Goal: Check status

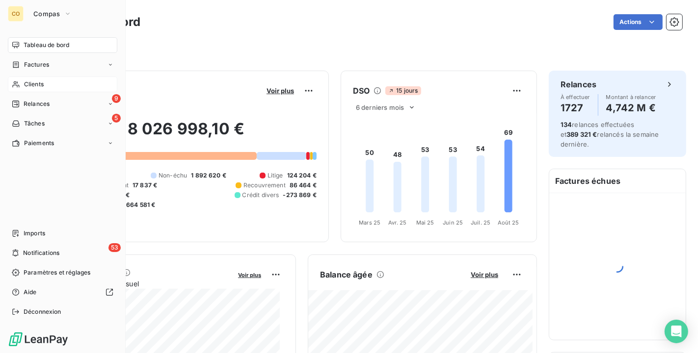
click at [27, 80] on span "Clients" at bounding box center [34, 84] width 20 height 9
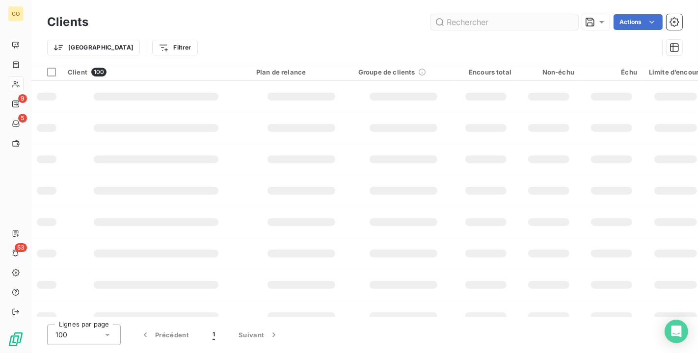
click at [545, 21] on input "text" at bounding box center [504, 22] width 147 height 16
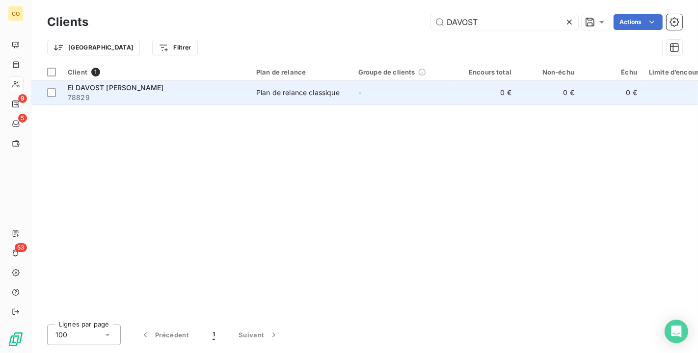
type input "DAVOST"
click at [360, 95] on span "-" at bounding box center [359, 92] width 3 height 8
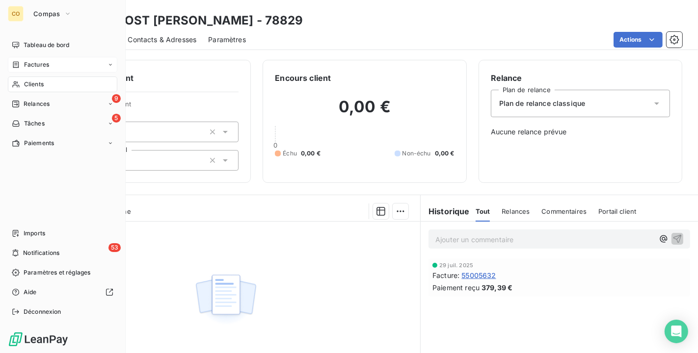
drag, startPoint x: 28, startPoint y: 81, endPoint x: 91, endPoint y: 57, distance: 67.9
click at [27, 81] on span "Clients" at bounding box center [34, 84] width 20 height 9
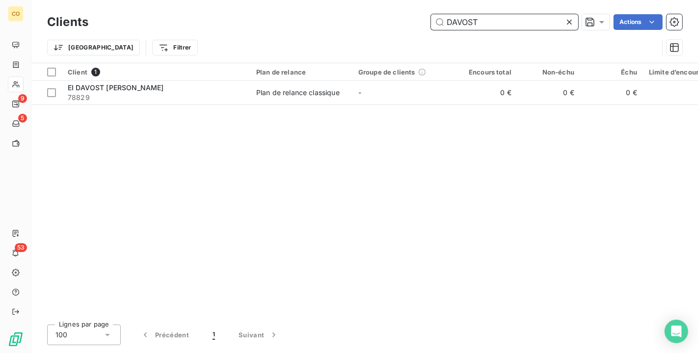
drag, startPoint x: 505, startPoint y: 16, endPoint x: 210, endPoint y: -18, distance: 297.5
click at [210, 0] on html "CO 9 5 53 Clients DAVOST Actions Trier Filtrer Client 1 Plan de relance Groupe …" at bounding box center [349, 176] width 698 height 353
type input "46818"
click at [286, 105] on div "Client 1 Plan de relance Groupe de clients Encours total Non-échu Échu Limite d…" at bounding box center [364, 190] width 667 height 254
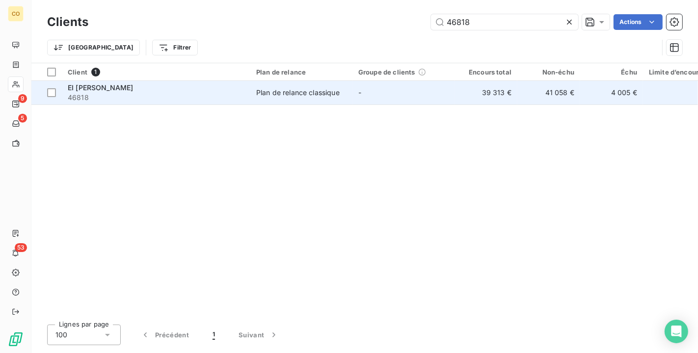
click at [286, 99] on td "Plan de relance classique" at bounding box center [301, 93] width 102 height 24
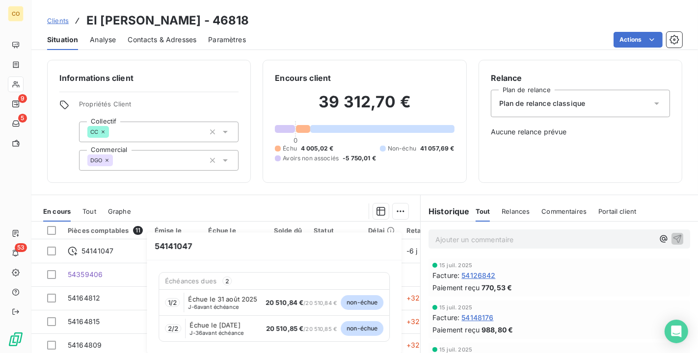
click at [193, 306] on span "J-6" at bounding box center [193, 307] width 9 height 7
